Goal: Task Accomplishment & Management: Complete application form

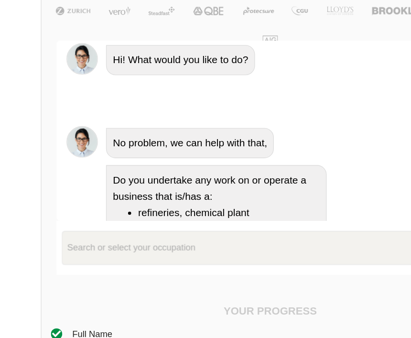
scroll to position [595, 0]
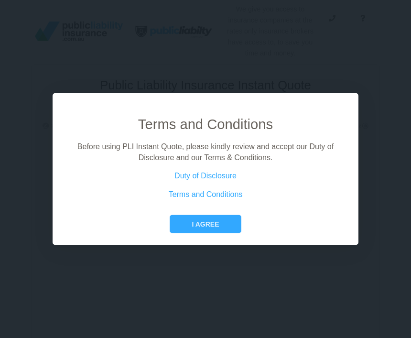
scroll to position [93, 0]
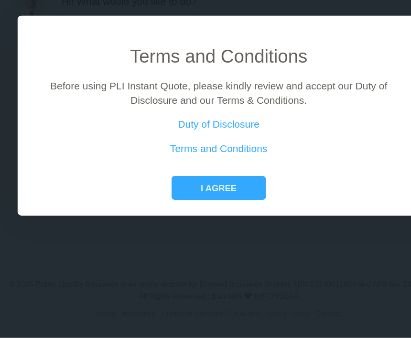
click at [173, 215] on button "I agree" at bounding box center [205, 224] width 71 height 18
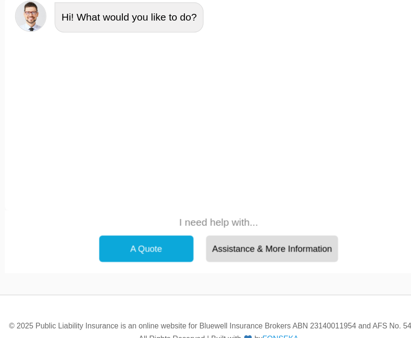
scroll to position [100, 0]
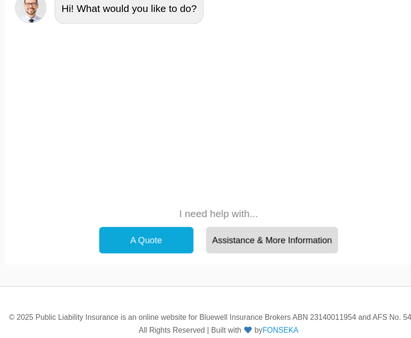
click at [115, 229] on div "A Quote" at bounding box center [151, 239] width 72 height 20
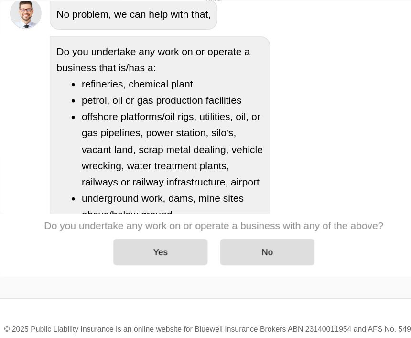
scroll to position [68, 0]
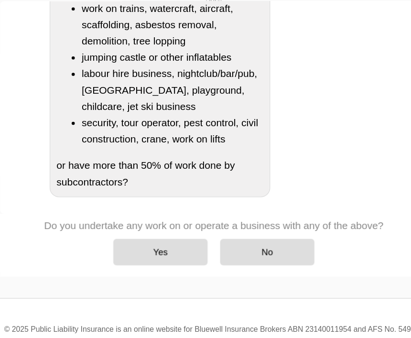
click at [211, 239] on div "No" at bounding box center [247, 249] width 72 height 20
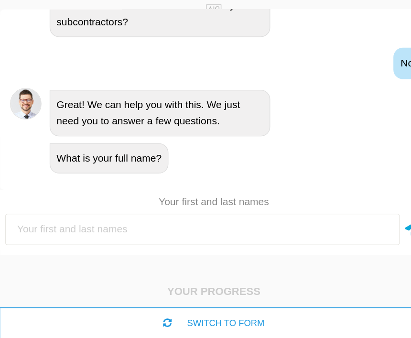
scroll to position [141, 0]
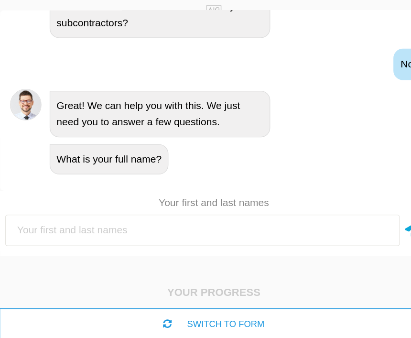
click at [99, 176] on input "text" at bounding box center [197, 175] width 300 height 24
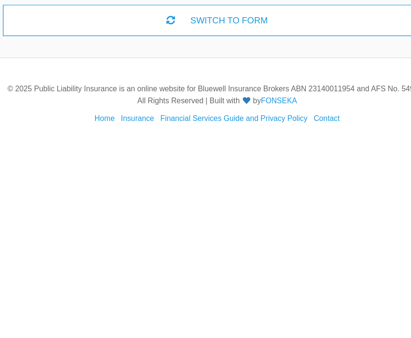
type input "[PERSON_NAME]"
click at [189, 234] on div "SWITCH TO FORM" at bounding box center [206, 246] width 326 height 24
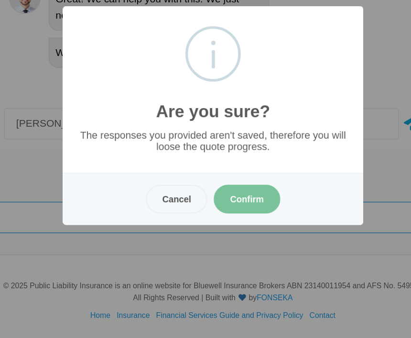
click at [206, 222] on button "Confirm" at bounding box center [231, 233] width 51 height 22
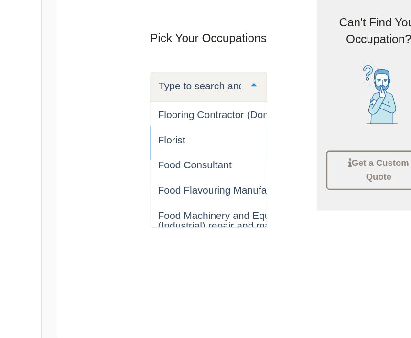
scroll to position [5845, 0]
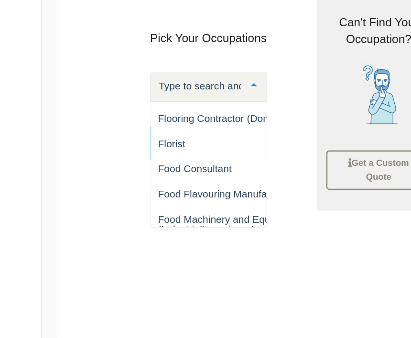
click at [173, 181] on span "Food Consultant" at bounding box center [149, 185] width 56 height 8
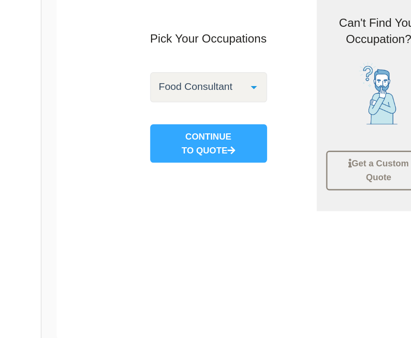
click at [186, 151] on button "Continue to Quote" at bounding box center [158, 165] width 89 height 29
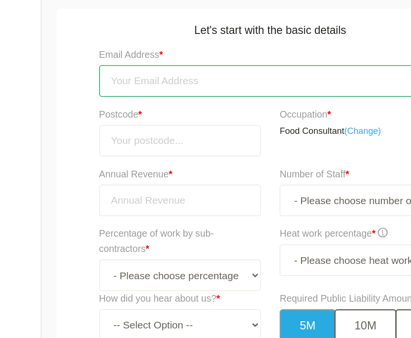
click at [222, 106] on input "email" at bounding box center [206, 118] width 261 height 24
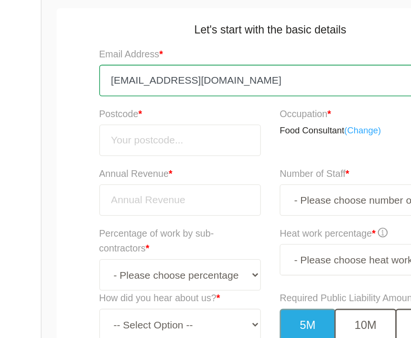
type input "kenlea65@gmail.com"
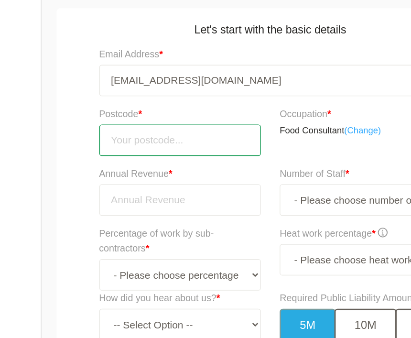
click at [166, 152] on input "number" at bounding box center [137, 164] width 123 height 24
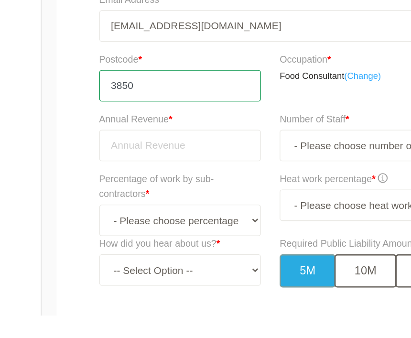
type input "3850"
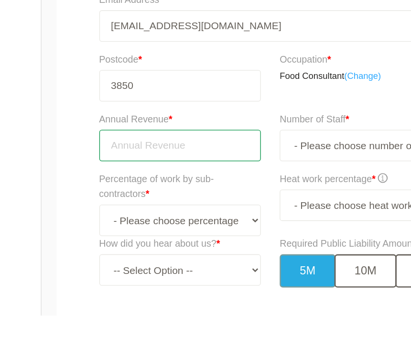
click at [162, 197] on input "tel" at bounding box center [137, 209] width 123 height 24
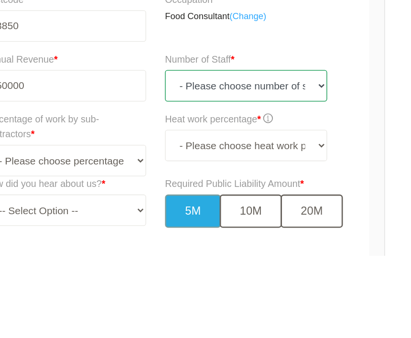
click at [222, 197] on select "- Please choose number of staff - 1 2 3 4 5 6 7 8 9 10 11+" at bounding box center [274, 209] width 123 height 24
type input "50,000.00"
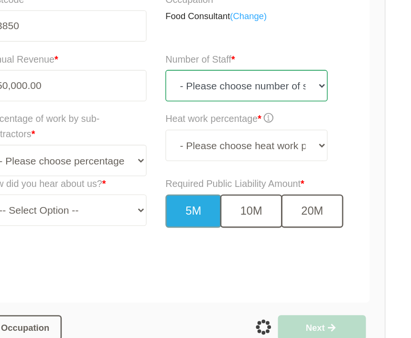
select select "5"
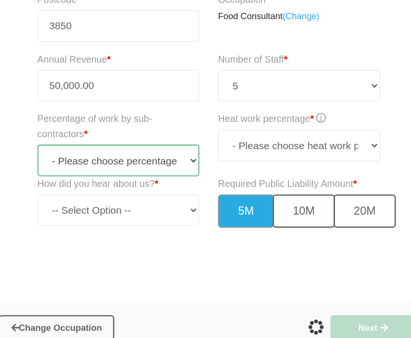
click at [137, 167] on select "- Please choose percentage of work - 0% 0 to 9.99% 10% to 19.99% 20% to 29.99% …" at bounding box center [137, 179] width 123 height 24
click at [138, 167] on select "- Please choose percentage of work - 0% 0 to 9.99% 10% to 19.99% 20% to 29.99% …" at bounding box center [137, 179] width 123 height 24
select select "10-19.99"
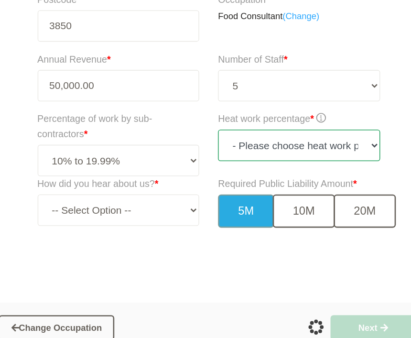
click at [244, 155] on select "- Please choose heat work percentage - 0% 0 to 5% Above 5%" at bounding box center [274, 167] width 123 height 24
select select "0"
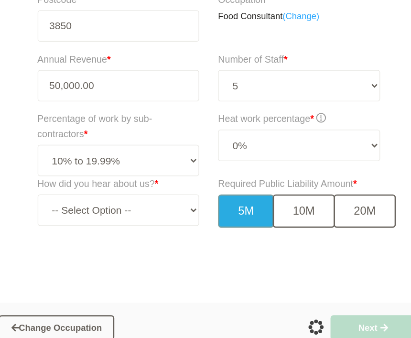
click at [213, 205] on button "5M" at bounding box center [234, 217] width 43 height 25
click at [134, 205] on select "-- Select Option -- TV Commercial Google Search Bing Search Referred by Someone…" at bounding box center [137, 217] width 123 height 24
select select "google"
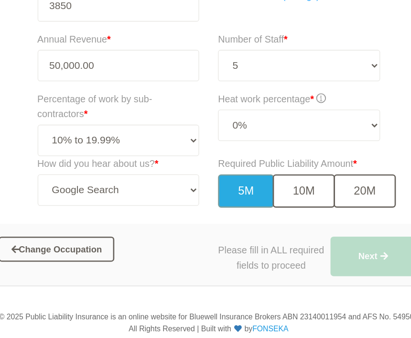
scroll to position [298, 0]
